Goal: Obtain resource: Download file/media

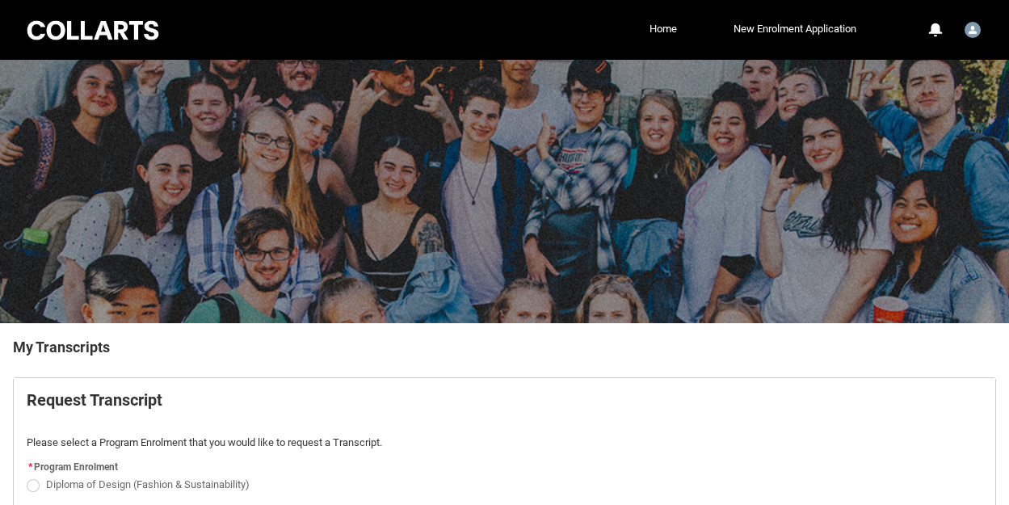
click at [56, 479] on span "Diploma of Design (Fashion & Sustainability)" at bounding box center [148, 484] width 204 height 12
click at [27, 476] on input "Diploma of Design (Fashion & Sustainability)" at bounding box center [26, 475] width 1 height 1
radio input "true"
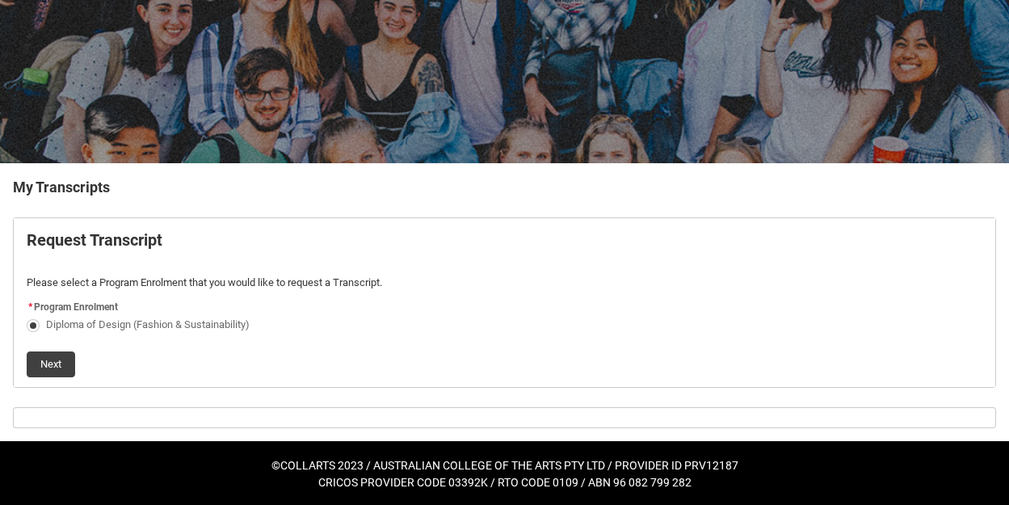
click at [61, 362] on button "Next" at bounding box center [51, 364] width 48 height 26
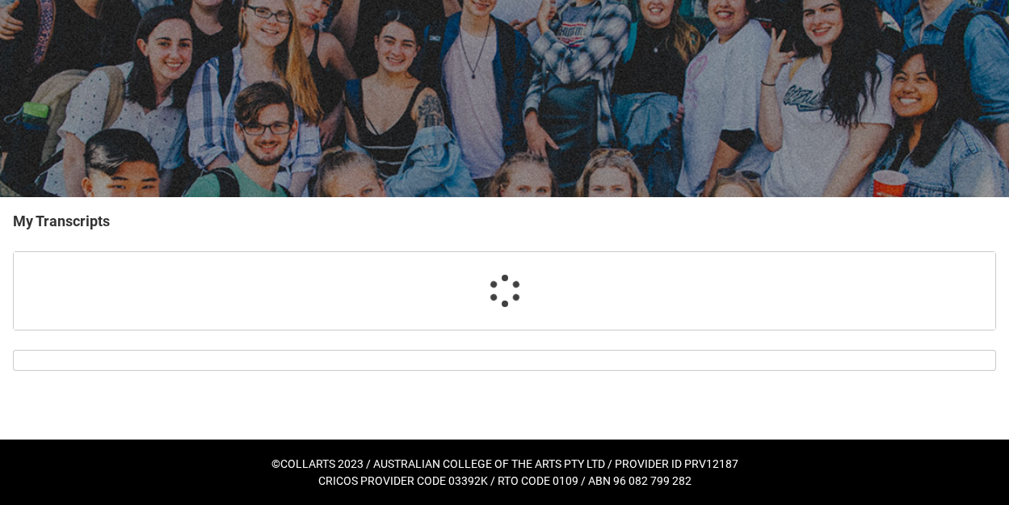
scroll to position [125, 0]
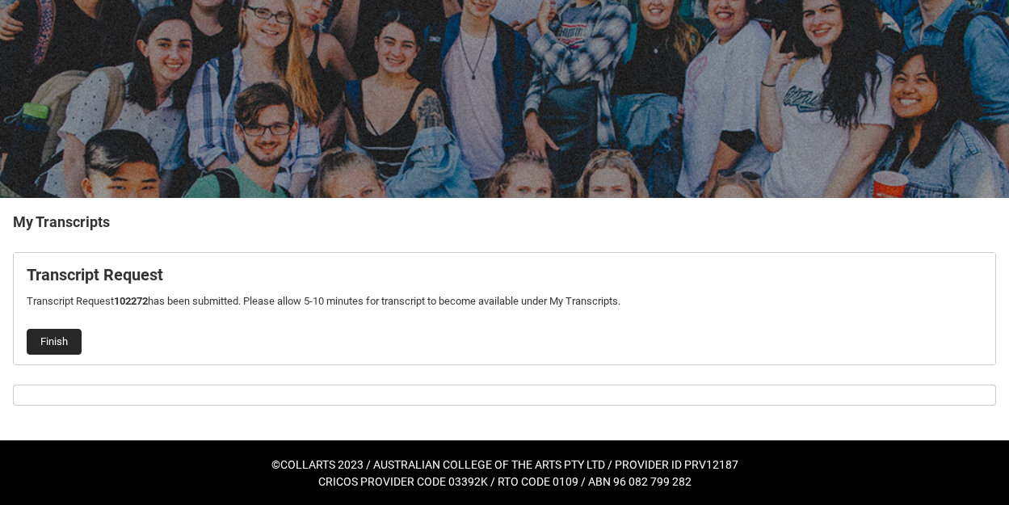
click at [57, 337] on button "Finish" at bounding box center [54, 342] width 55 height 26
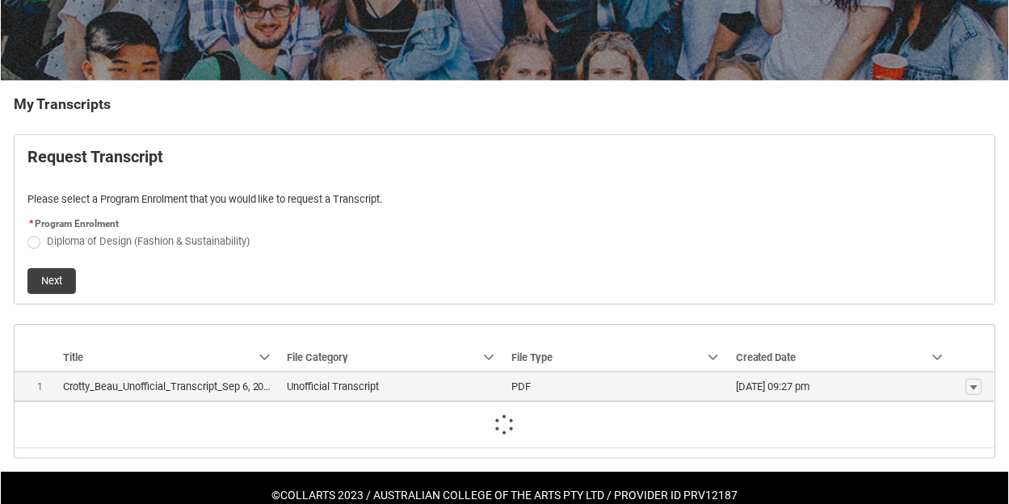
scroll to position [228, 0]
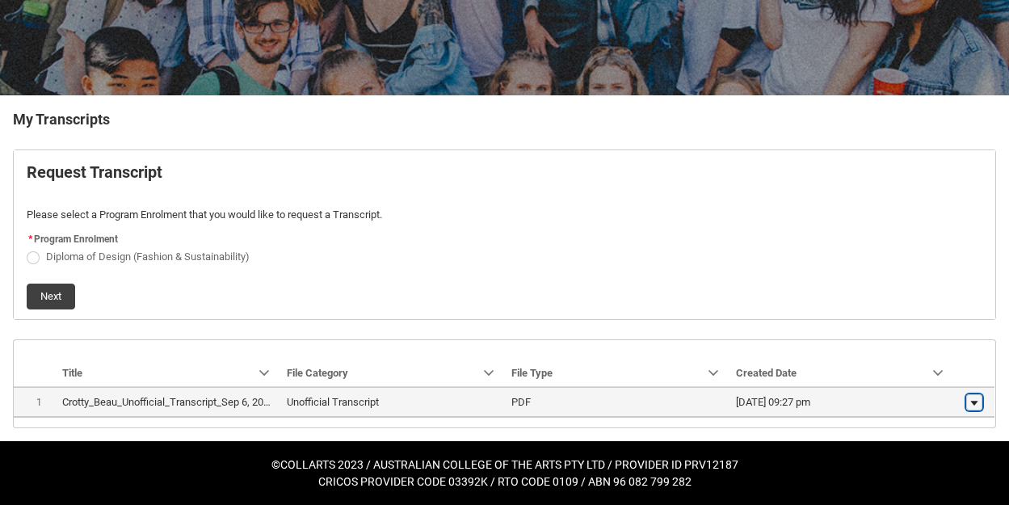
click at [970, 402] on lightning-primitive-icon "button" at bounding box center [974, 402] width 10 height 11
click at [919, 398] on span "Download" at bounding box center [937, 397] width 44 height 15
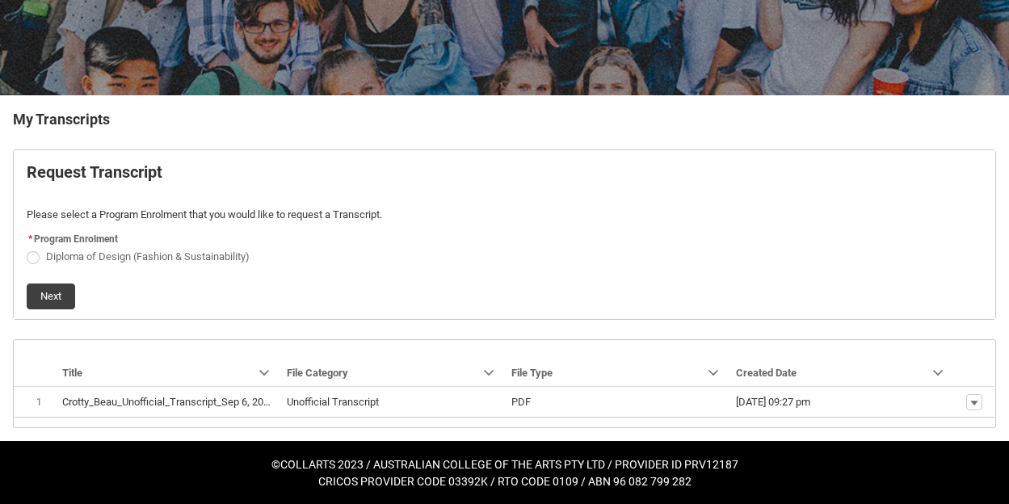
click at [653, 123] on h3 "My Transcripts" at bounding box center [504, 119] width 983 height 22
